Goal: Task Accomplishment & Management: Complete application form

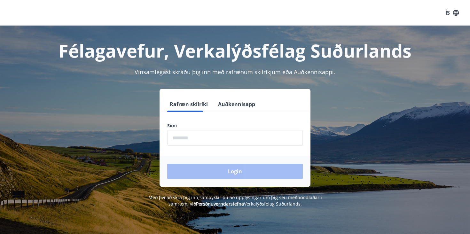
click at [223, 103] on button "Auðkennisapp" at bounding box center [237, 104] width 42 height 15
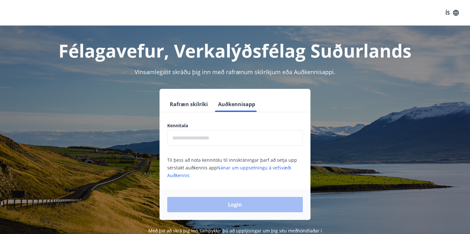
click at [189, 134] on input "text" at bounding box center [235, 138] width 136 height 16
type input "**********"
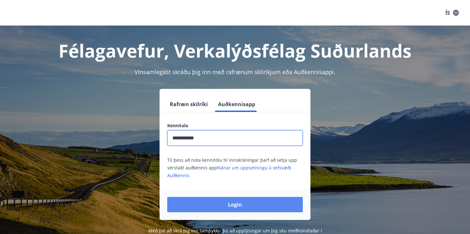
click at [223, 202] on button "Login" at bounding box center [235, 204] width 136 height 15
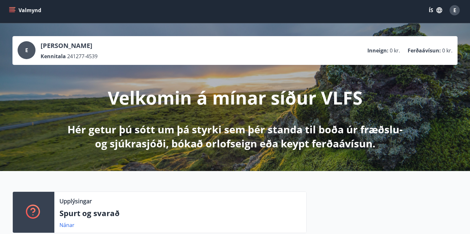
scroll to position [3, 0]
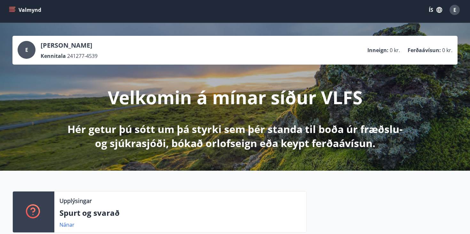
click at [432, 10] on button "ÍS" at bounding box center [436, 10] width 20 height 12
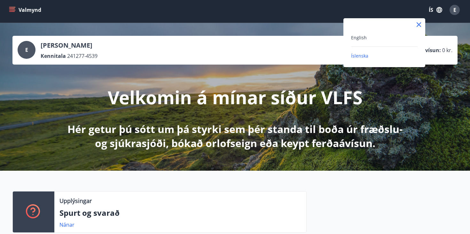
click at [370, 37] on div "English" at bounding box center [384, 38] width 67 height 8
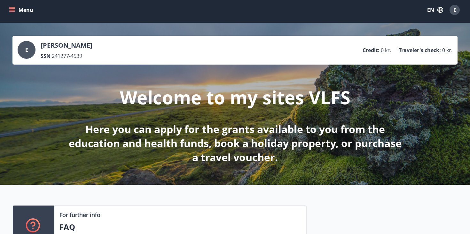
click at [13, 9] on icon "menu" at bounding box center [12, 8] width 6 height 1
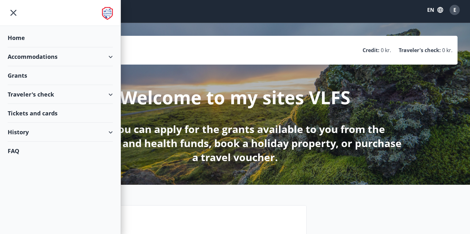
click at [20, 76] on div "Grants" at bounding box center [60, 75] width 105 height 19
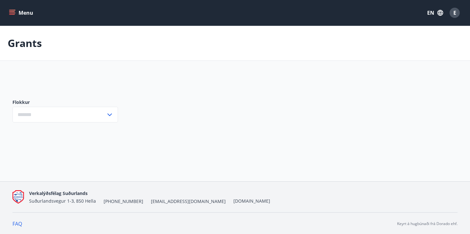
type input "***"
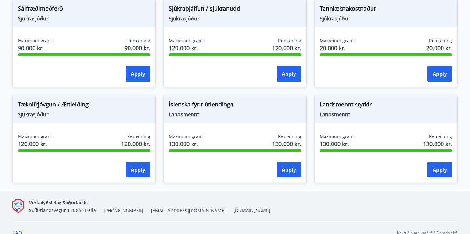
scroll to position [612, 0]
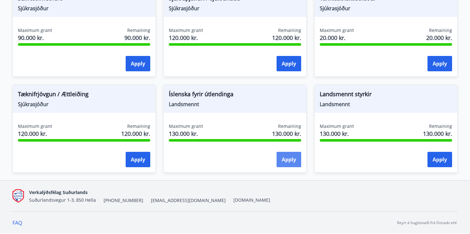
click at [285, 158] on button "Apply" at bounding box center [289, 159] width 25 height 15
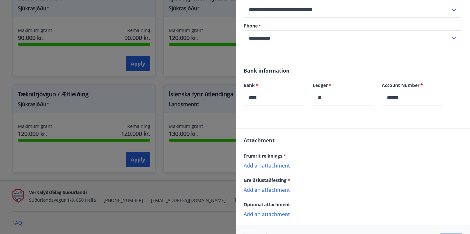
scroll to position [116, 0]
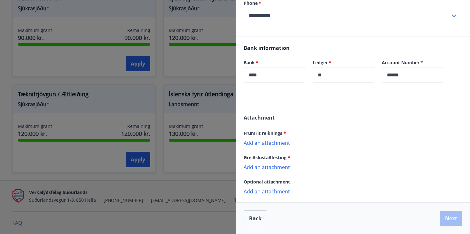
click at [257, 143] on p "Add an attachment" at bounding box center [353, 143] width 219 height 6
click at [265, 144] on p "Add an attachment" at bounding box center [353, 143] width 219 height 6
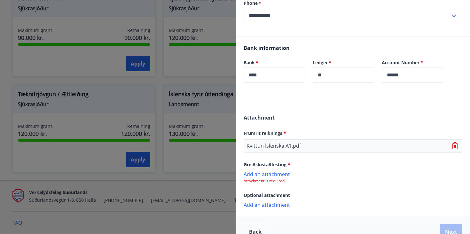
click at [270, 174] on p "Add an attachment" at bounding box center [353, 174] width 219 height 6
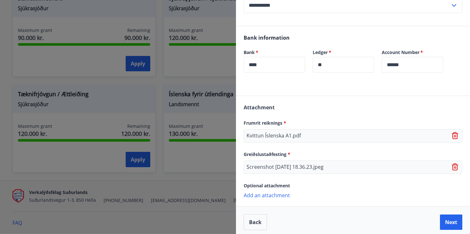
scroll to position [131, 0]
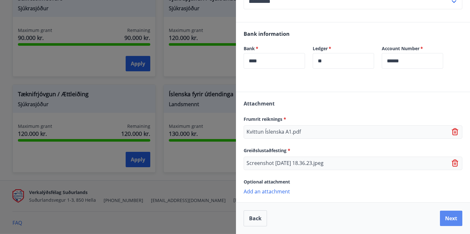
click at [453, 219] on button "Next" at bounding box center [451, 218] width 22 height 15
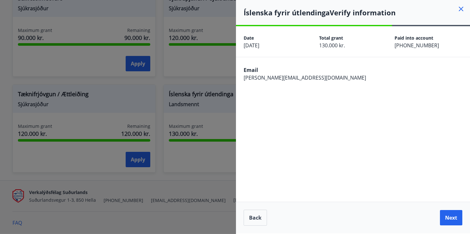
scroll to position [0, 0]
click at [453, 219] on button "Next" at bounding box center [451, 217] width 22 height 15
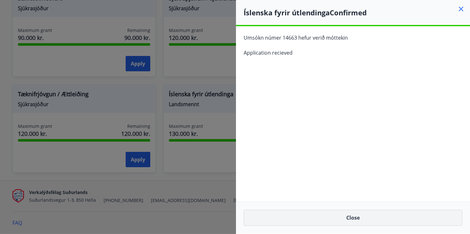
click at [380, 218] on button "Close" at bounding box center [353, 218] width 219 height 16
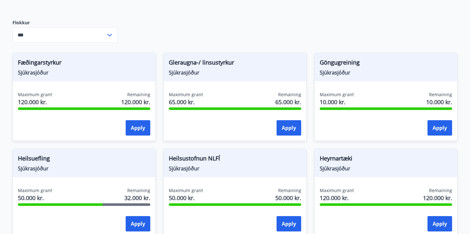
scroll to position [258, 0]
